Goal: Navigation & Orientation: Find specific page/section

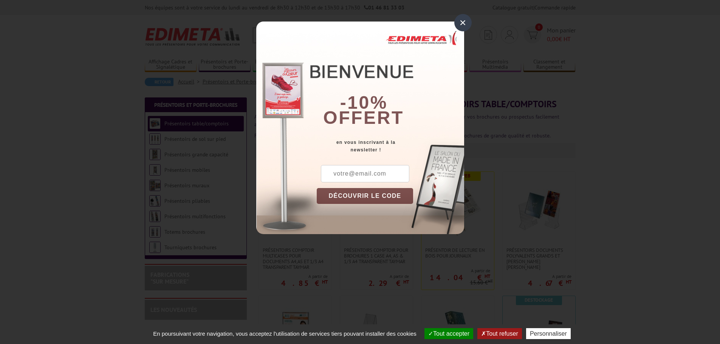
click at [463, 21] on div "×" at bounding box center [462, 22] width 17 height 17
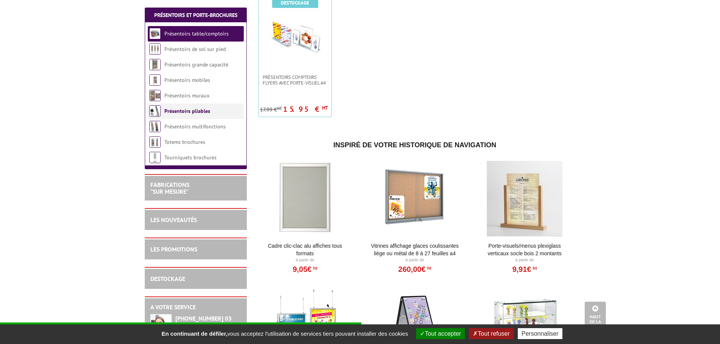
scroll to position [410, 0]
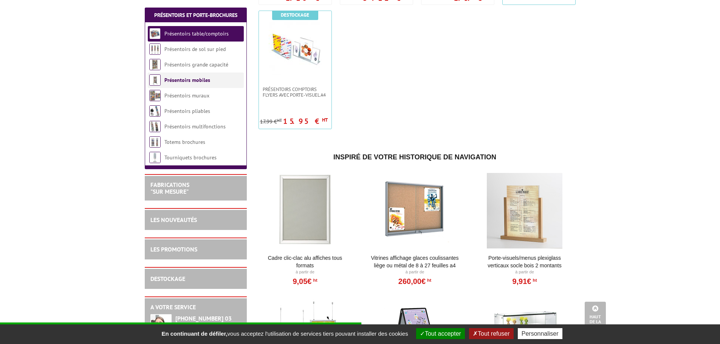
click at [183, 79] on link "Présentoirs mobiles" at bounding box center [187, 80] width 46 height 7
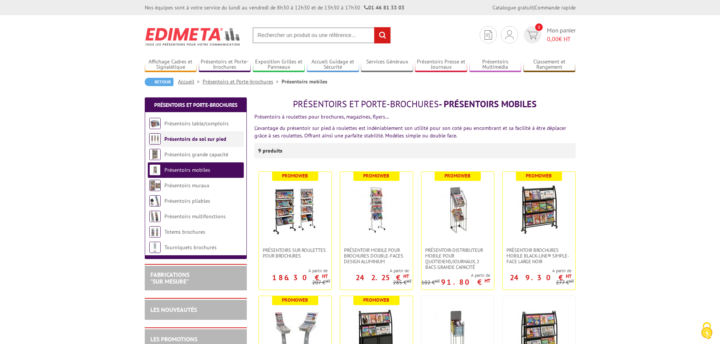
click at [185, 141] on link "Présentoirs de sol sur pied" at bounding box center [195, 139] width 62 height 7
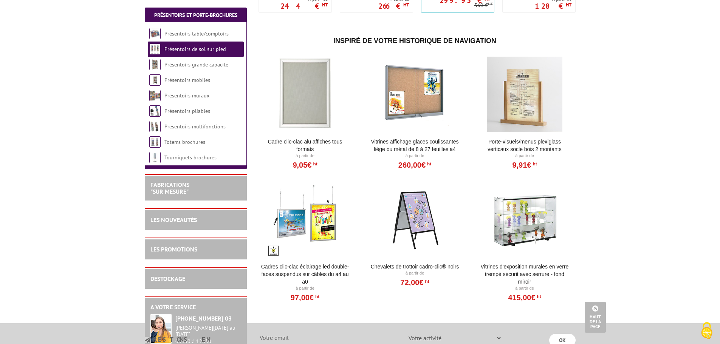
scroll to position [1152, 0]
